Goal: Find specific page/section: Find specific page/section

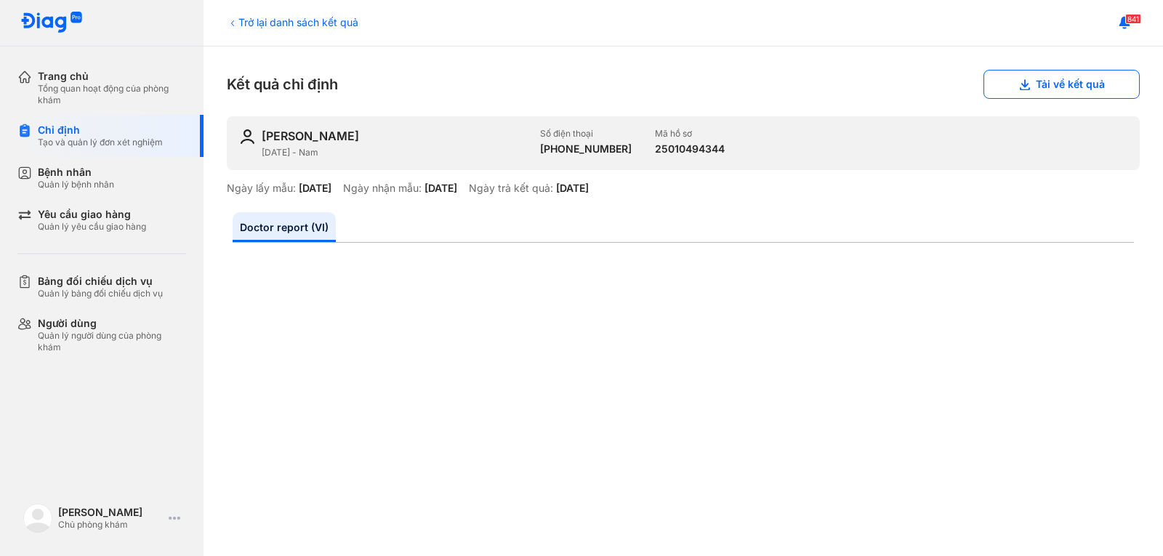
scroll to position [218, 0]
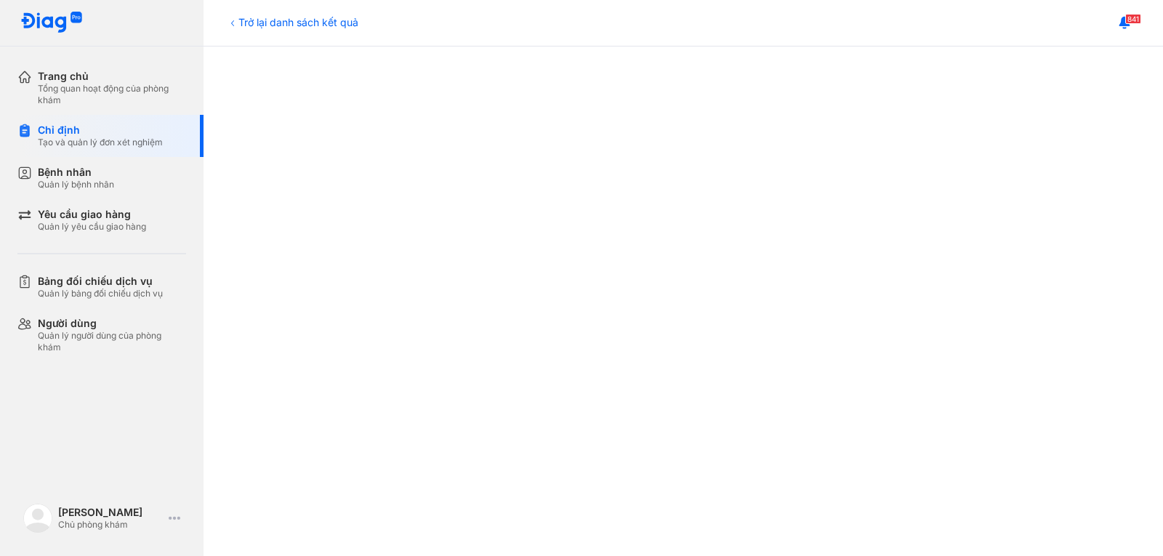
click at [296, 33] on div "841" at bounding box center [683, 23] width 959 height 47
click at [299, 20] on div "Trở lại danh sách kết quả" at bounding box center [293, 22] width 132 height 15
